Goal: Task Accomplishment & Management: Manage account settings

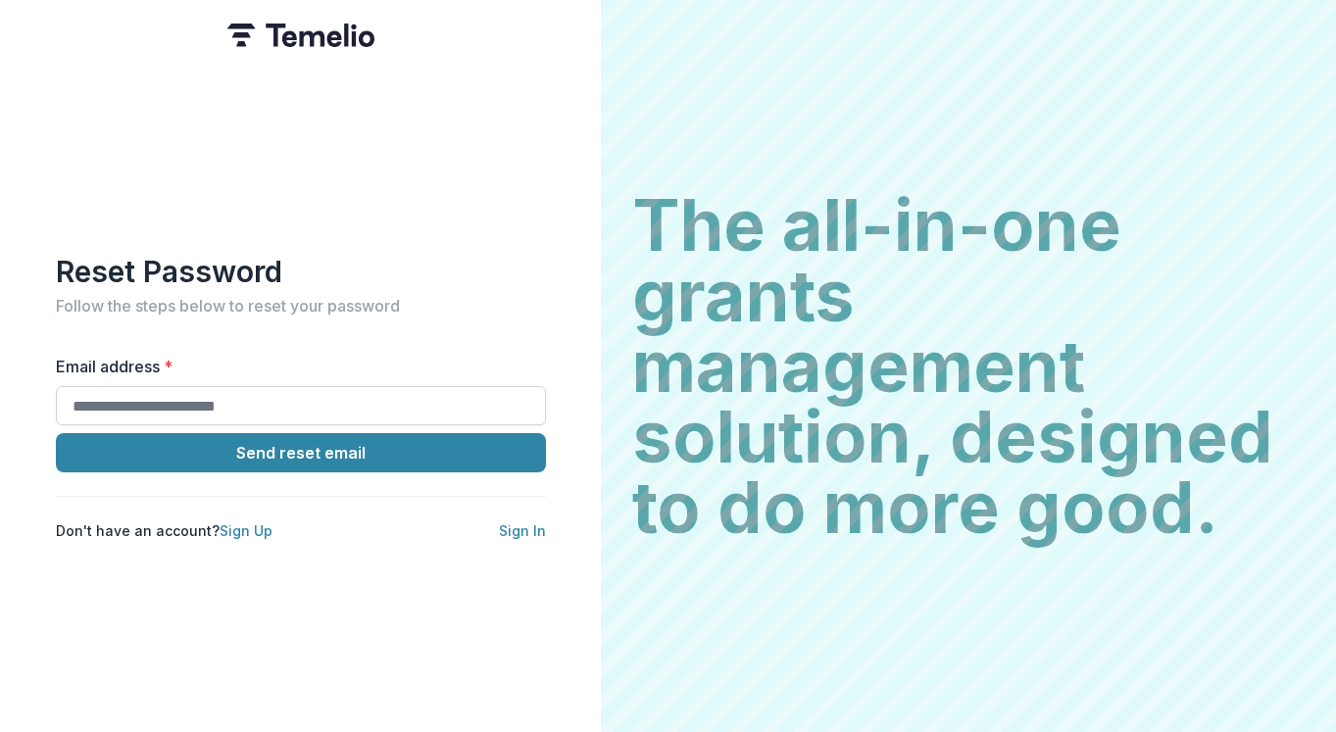
click at [141, 403] on input "Email address *" at bounding box center [301, 405] width 490 height 39
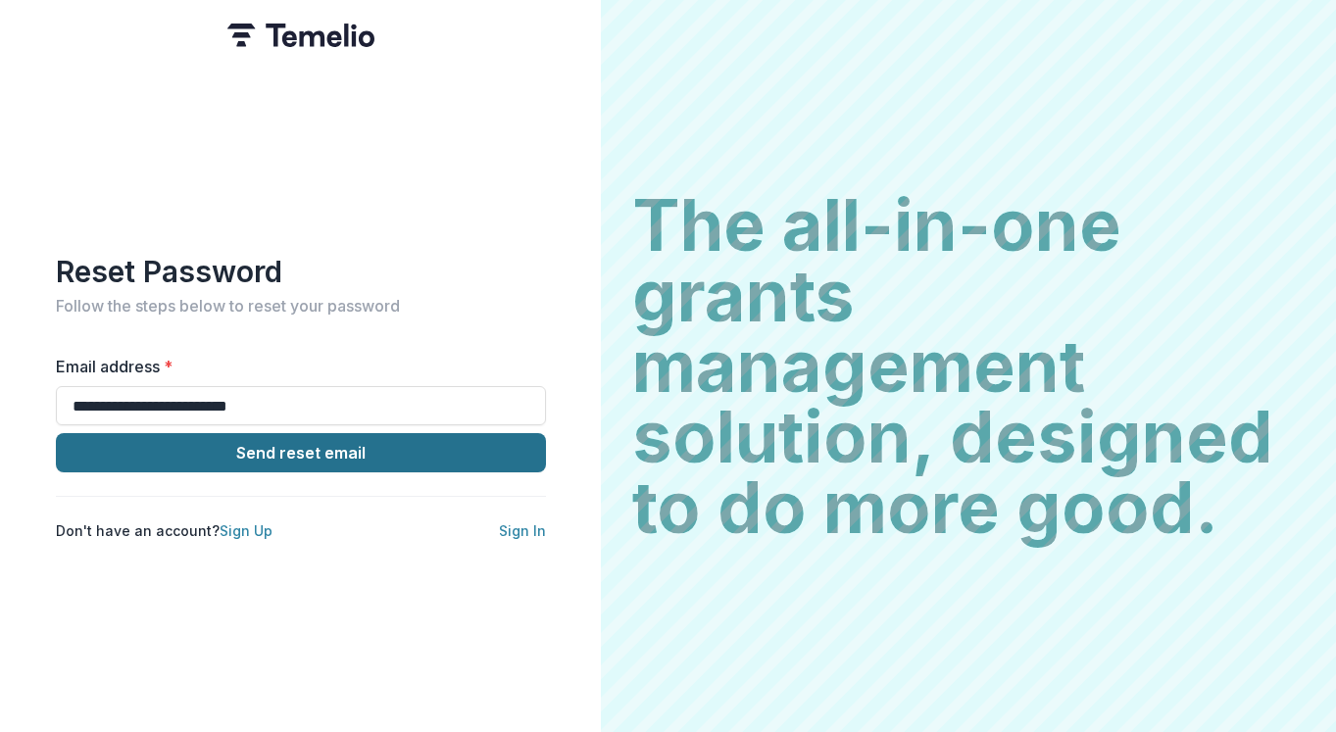
type input "**********"
click at [307, 446] on button "Send reset email" at bounding box center [301, 452] width 490 height 39
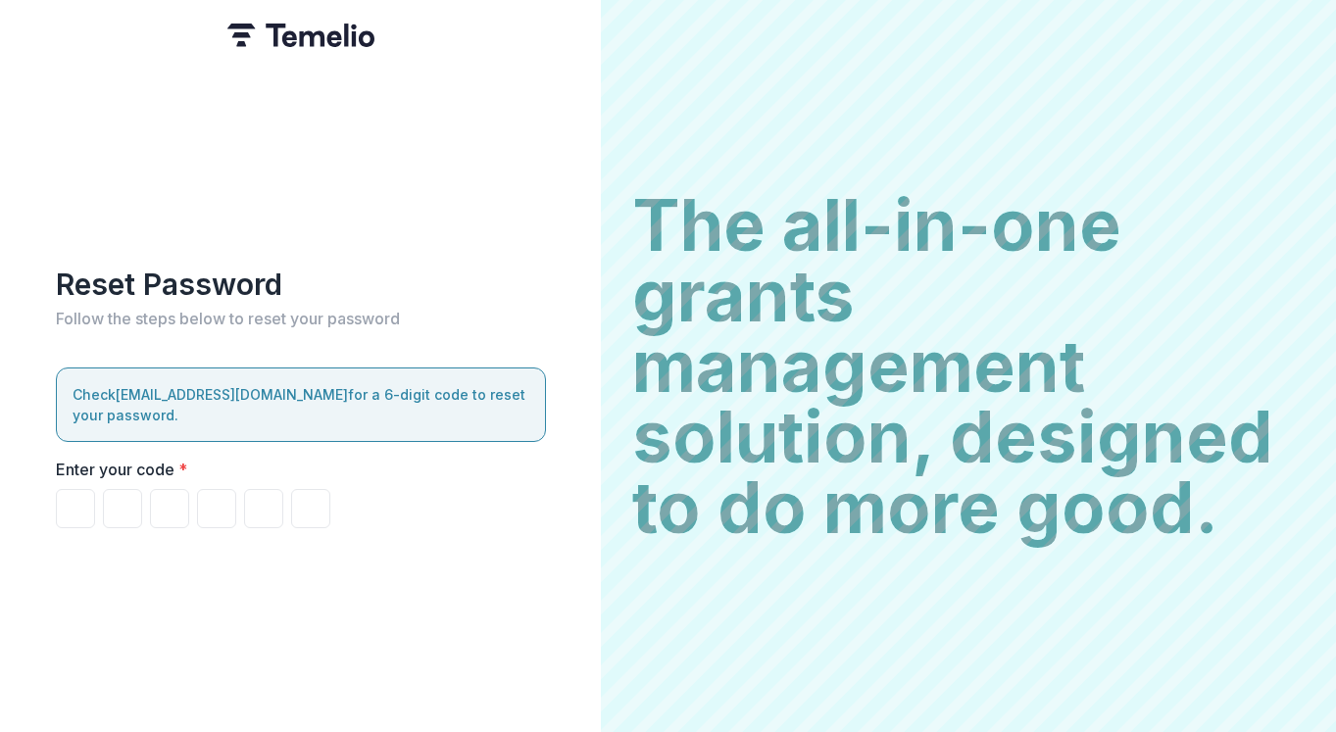
type input "*"
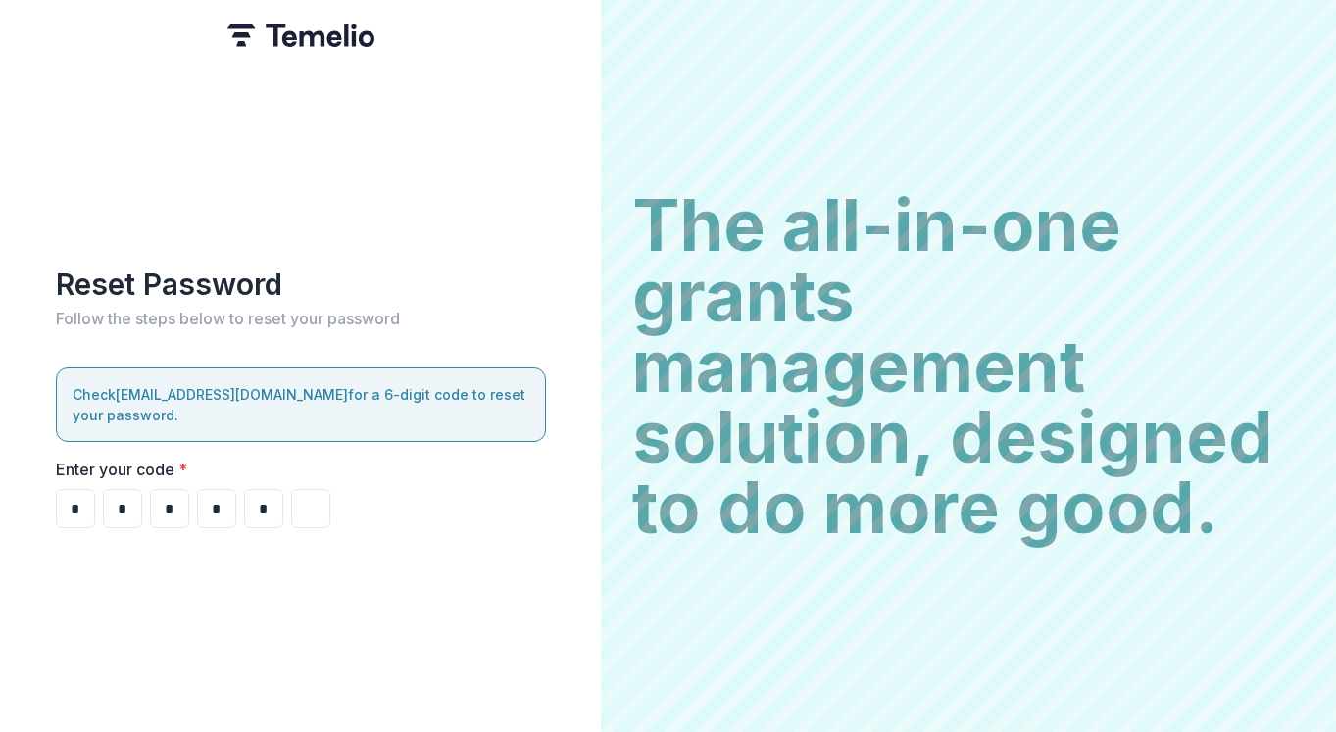
type input "*"
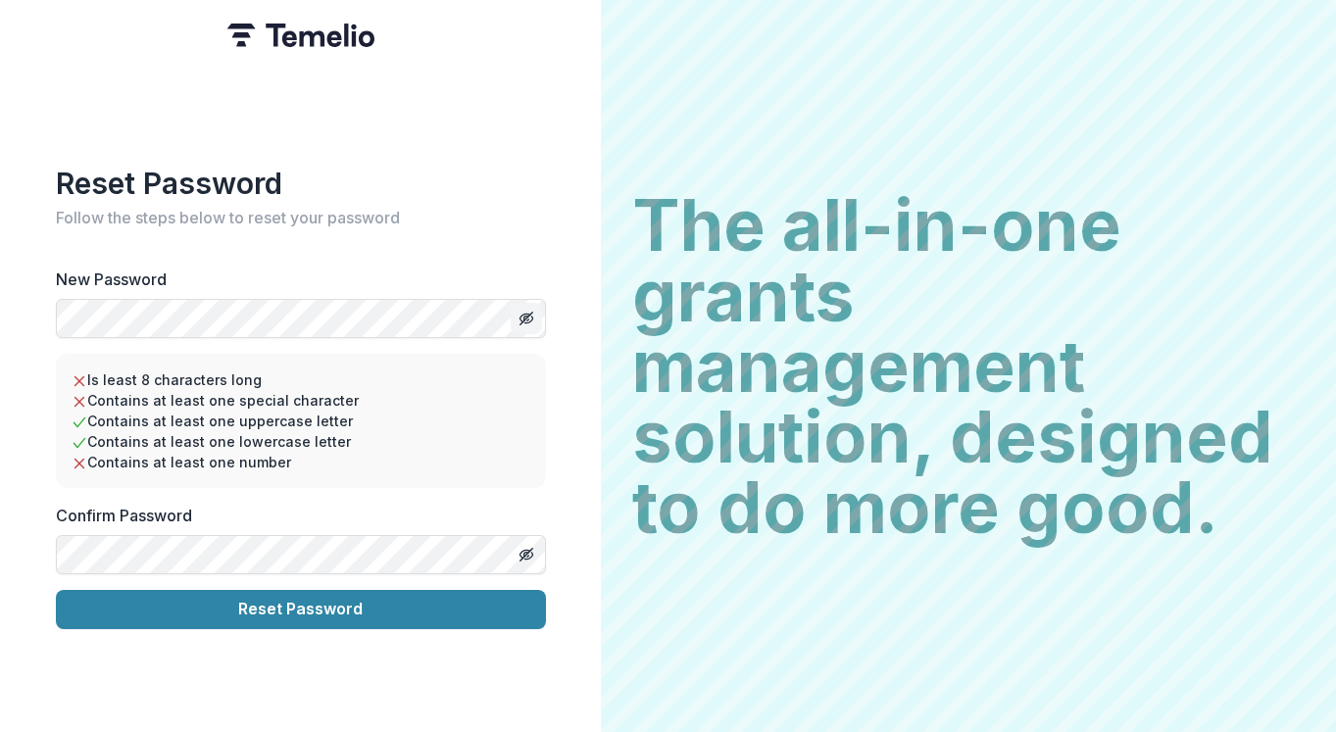
click at [529, 312] on line "Toggle password visibility" at bounding box center [526, 318] width 12 height 12
click at [0, 307] on html "Reset Password Follow the steps below to reset your password New Password Is le…" at bounding box center [668, 366] width 1336 height 732
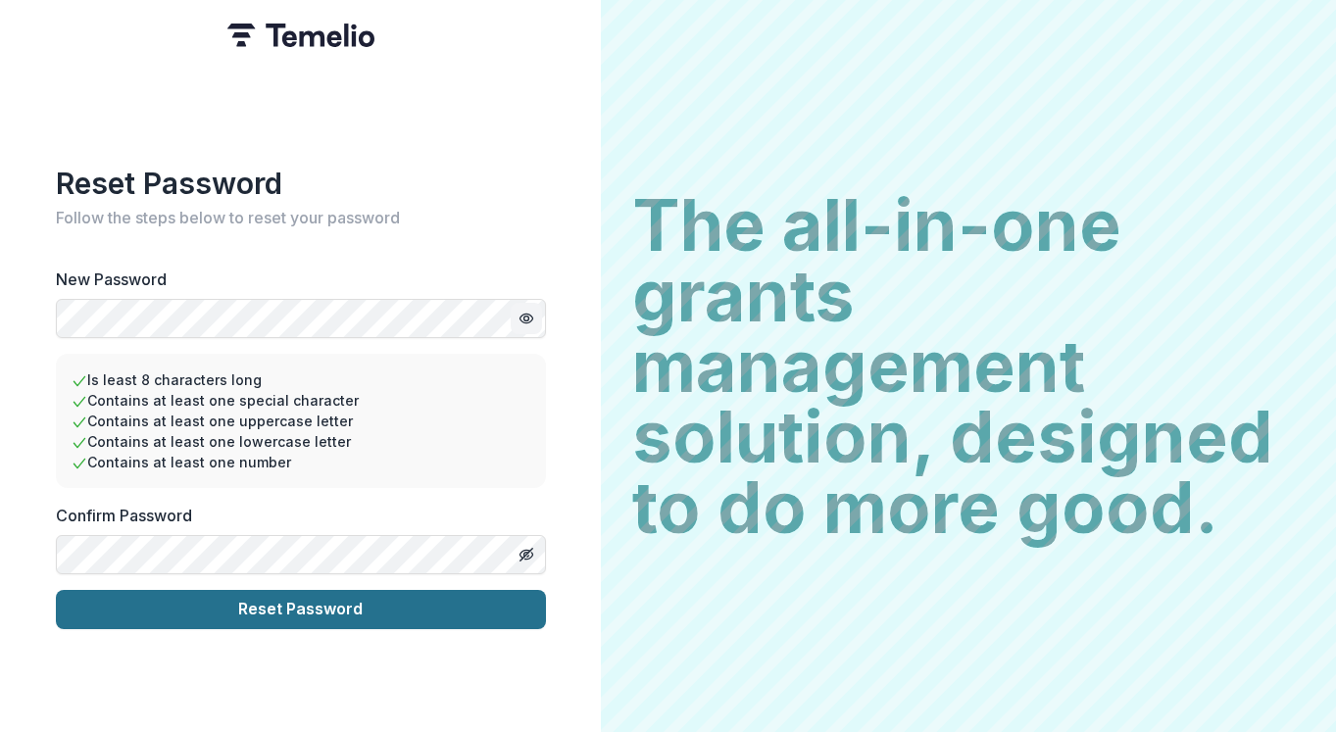
click at [252, 601] on button "Reset Password" at bounding box center [301, 609] width 490 height 39
